Goal: Task Accomplishment & Management: Use online tool/utility

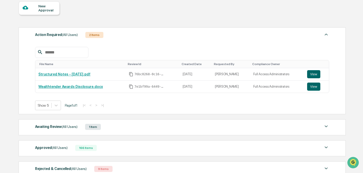
scroll to position [88, 0]
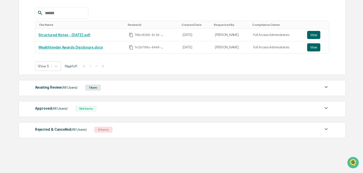
click at [66, 88] on span "(All Users)" at bounding box center [70, 88] width 16 height 4
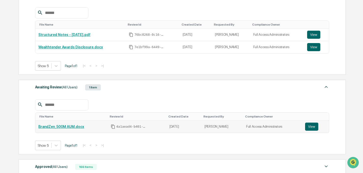
click at [72, 127] on link "BrandZen_500M AUM.docx" at bounding box center [61, 127] width 46 height 4
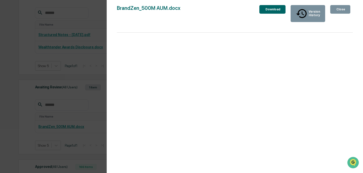
click at [338, 10] on div "Close" at bounding box center [340, 10] width 10 height 4
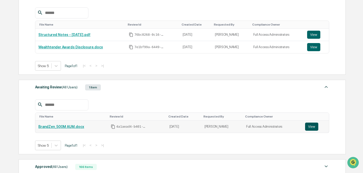
click at [313, 126] on button "View" at bounding box center [311, 127] width 13 height 8
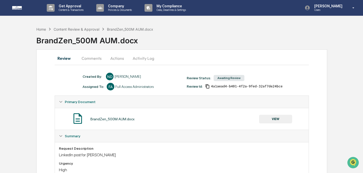
click at [94, 61] on button "Comments" at bounding box center [91, 58] width 28 height 12
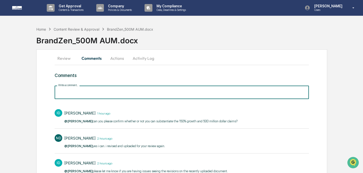
click at [138, 96] on input "Write a comment..." at bounding box center [182, 92] width 254 height 13
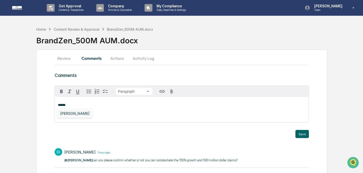
click at [70, 114] on div "[PERSON_NAME]" at bounding box center [74, 113] width 33 height 6
click at [305, 134] on button "Save" at bounding box center [301, 134] width 13 height 8
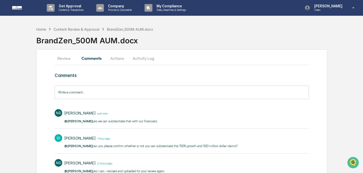
click at [144, 62] on button "Activity Log" at bounding box center [143, 58] width 30 height 12
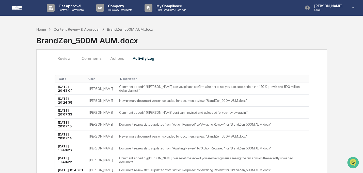
click at [119, 56] on button "Actions" at bounding box center [117, 58] width 23 height 12
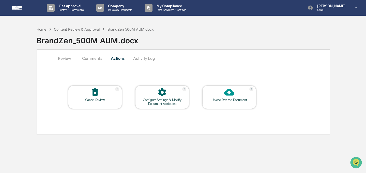
click at [63, 63] on button "Review" at bounding box center [66, 58] width 23 height 12
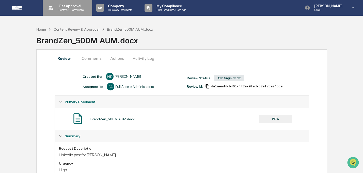
click at [67, 13] on div "Get Approval Content & Transactions" at bounding box center [67, 8] width 44 height 16
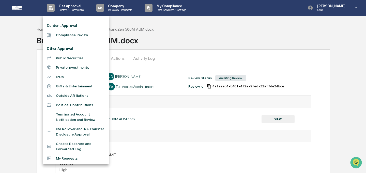
click at [65, 34] on li "Compliance Review" at bounding box center [76, 34] width 66 height 9
